Goal: Find specific page/section: Find specific page/section

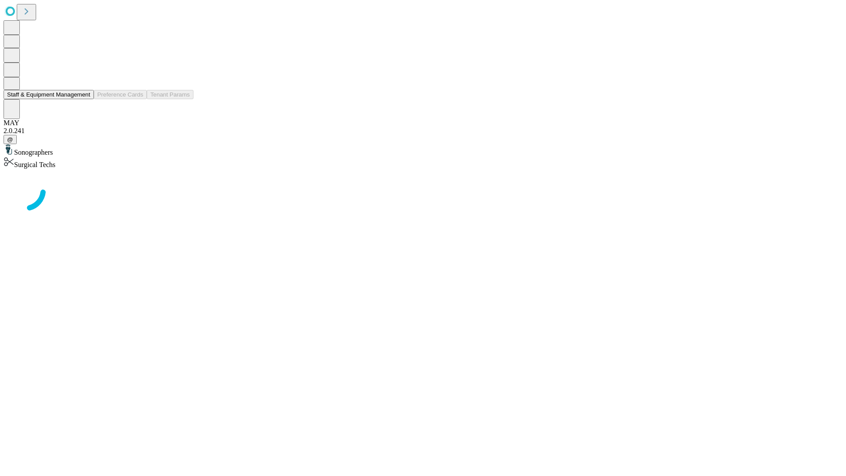
click at [84, 99] on button "Staff & Equipment Management" at bounding box center [49, 94] width 90 height 9
